Goal: Transaction & Acquisition: Purchase product/service

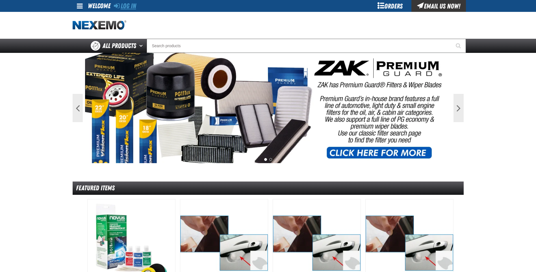
click at [128, 8] on link "Log In" at bounding box center [125, 6] width 22 height 8
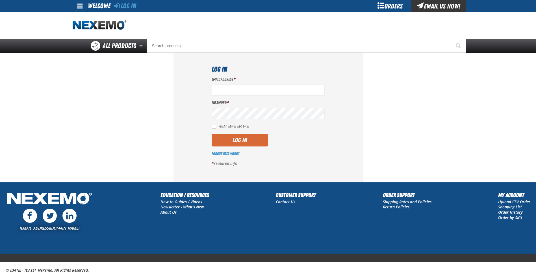
type input "ktanis@vtaig.com"
click at [224, 141] on button "Log In" at bounding box center [240, 140] width 57 height 12
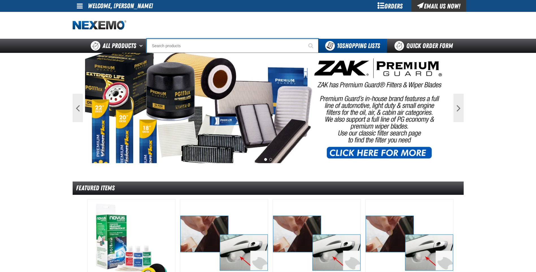
click at [194, 45] on input "Search" at bounding box center [233, 46] width 172 height 14
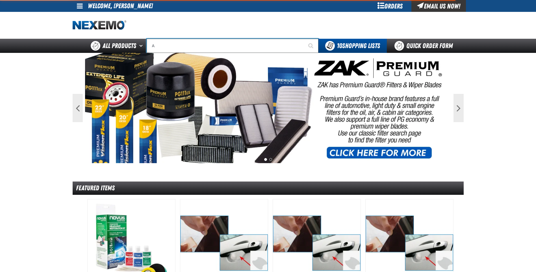
type input "AB"
type input "ABS"
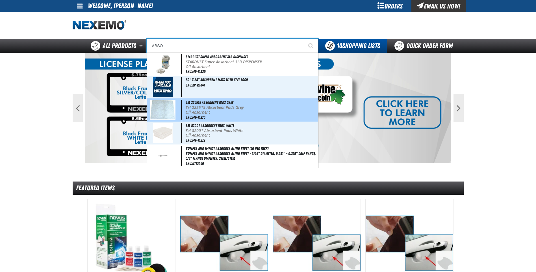
click at [205, 111] on p "Oil Absorbent" at bounding box center [251, 112] width 131 height 5
type input "Sel 225519 Absorbent Pads Grey"
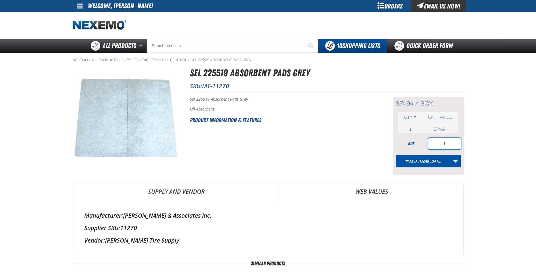
click at [453, 145] on input "1" at bounding box center [445, 143] width 33 height 11
drag, startPoint x: 453, startPoint y: 144, endPoint x: 388, endPoint y: 148, distance: 65.7
click at [388, 148] on div "Short Description: Sel 225519 Absorbent Pads Grey Oil Absorbent Product Informa…" at bounding box center [327, 133] width 274 height 83
type input "2"
click at [456, 161] on link "More Actions" at bounding box center [455, 161] width 11 height 12
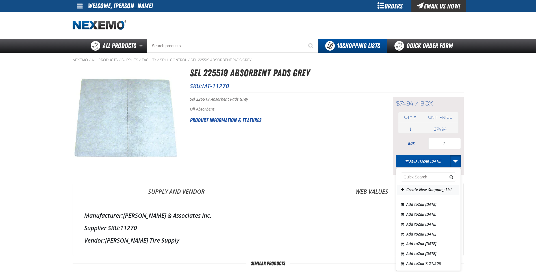
click at [423, 190] on button "Create New Shopping List" at bounding box center [429, 190] width 62 height 10
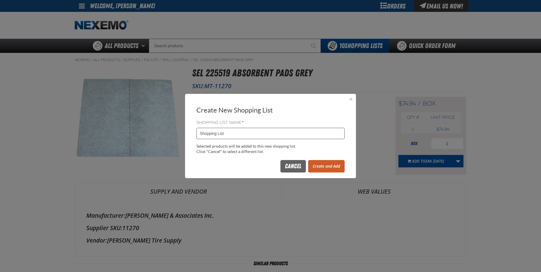
click at [246, 134] on input "Shopping List" at bounding box center [270, 133] width 148 height 11
type input "S"
type input "171721KT"
click at [329, 166] on button "Create and Add" at bounding box center [326, 166] width 36 height 12
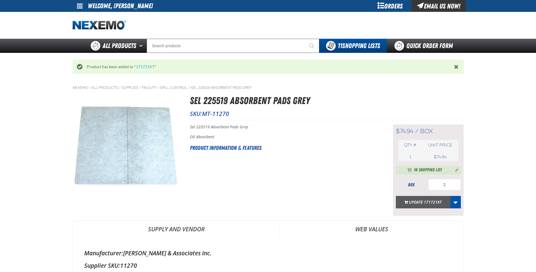
click at [417, 202] on button "Update 171721KT" at bounding box center [423, 202] width 55 height 12
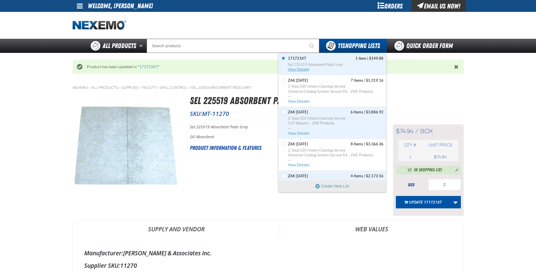
click at [297, 69] on span "View Details" at bounding box center [299, 69] width 23 height 4
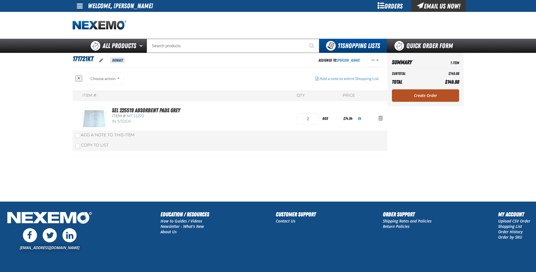
click at [411, 94] on link "Create Order" at bounding box center [425, 95] width 67 height 12
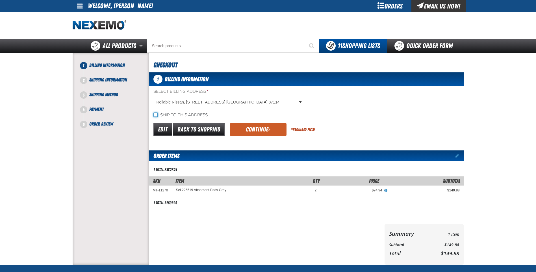
click at [156, 115] on input "Ship to this address" at bounding box center [156, 115] width 5 height 5
checkbox input "true"
click at [250, 128] on button "Continue" at bounding box center [258, 129] width 57 height 12
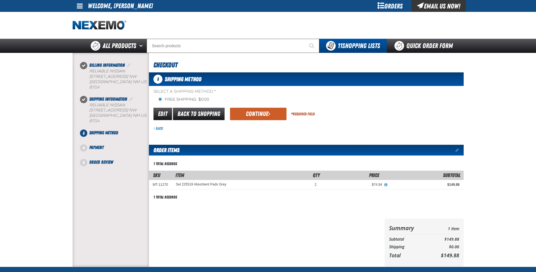
click at [252, 117] on button "Continue" at bounding box center [258, 114] width 57 height 12
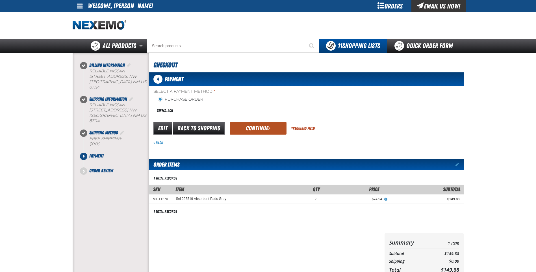
click at [255, 128] on button "Continue" at bounding box center [258, 128] width 57 height 12
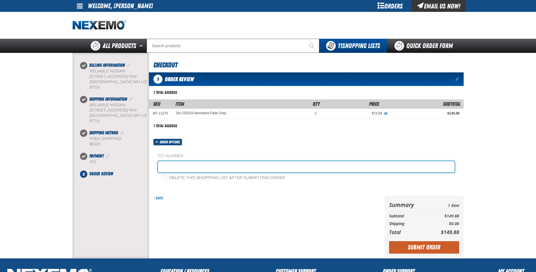
click at [184, 168] on input "text" at bounding box center [306, 166] width 297 height 11
type input "171721KT"
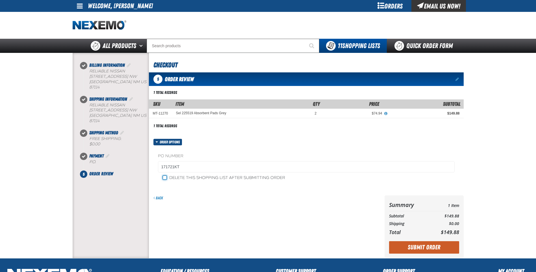
click at [165, 177] on input "Delete this shopping list after submitting order" at bounding box center [165, 177] width 5 height 5
checkbox input "true"
click at [417, 246] on button "Submit Order" at bounding box center [424, 247] width 70 height 12
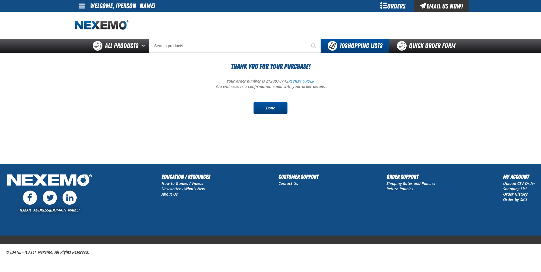
click at [264, 107] on link "Done" at bounding box center [270, 108] width 34 height 12
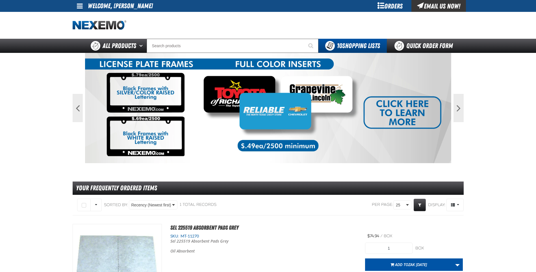
click at [80, 5] on span at bounding box center [80, 6] width 6 height 7
click at [85, 27] on link "Sign Out Sign Out" at bounding box center [84, 27] width 19 height 5
